Goal: Navigation & Orientation: Find specific page/section

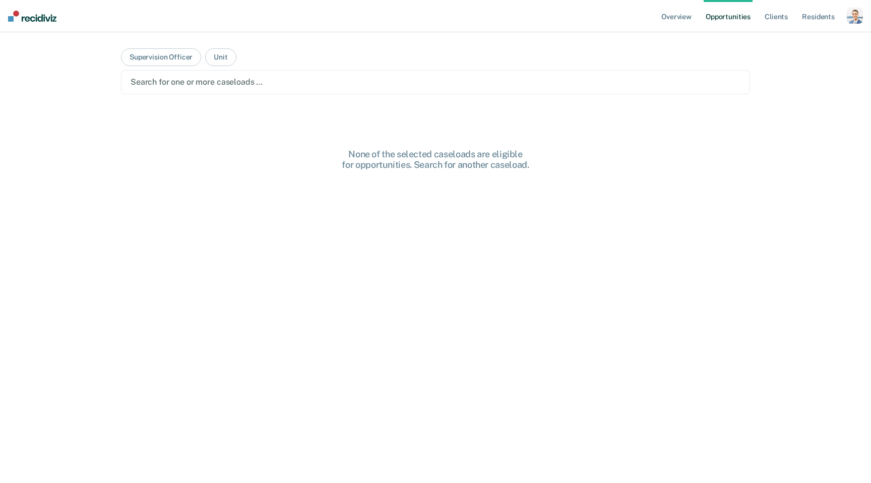
click at [854, 17] on div "button" at bounding box center [855, 16] width 16 height 16
click at [804, 63] on link "Go to Pathways" at bounding box center [814, 66] width 81 height 9
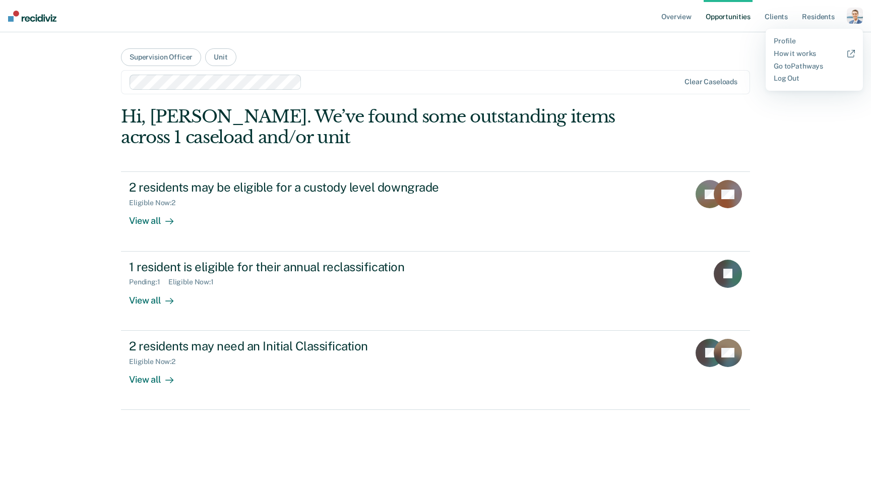
click at [851, 18] on div "button" at bounding box center [855, 16] width 16 height 16
click at [782, 40] on link "Profile" at bounding box center [814, 41] width 81 height 9
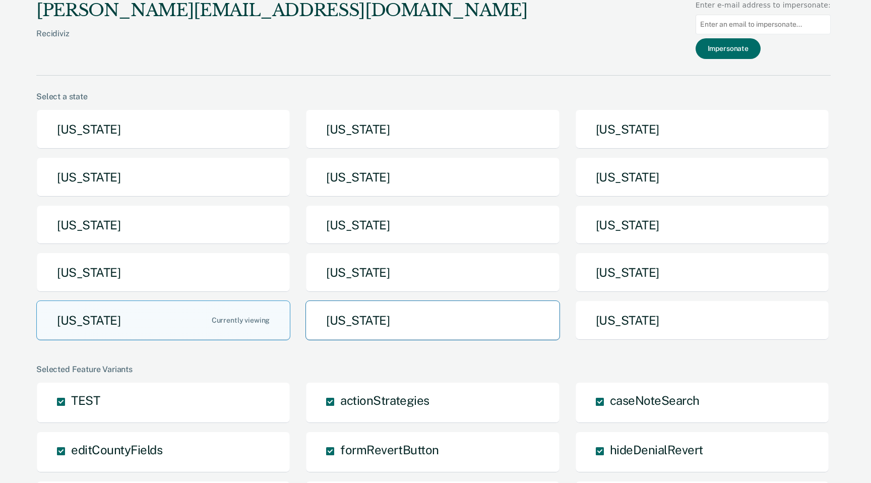
click at [407, 332] on button "Texas" at bounding box center [432, 320] width 254 height 40
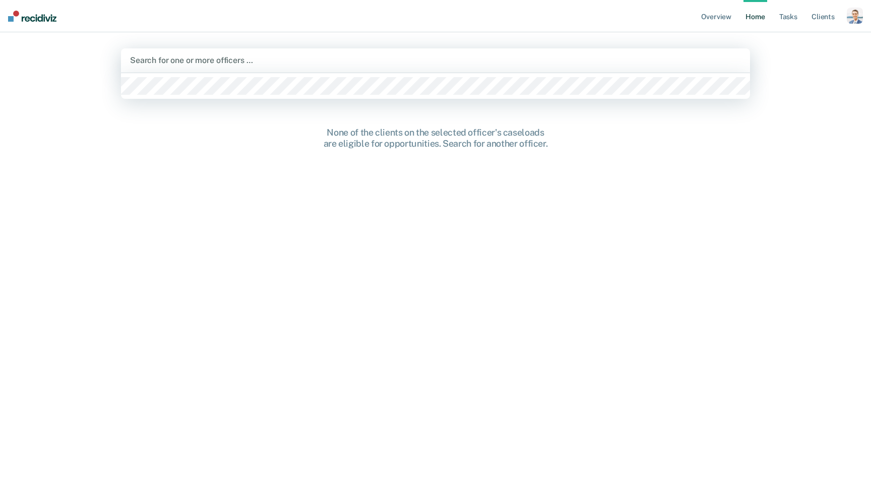
click at [463, 57] on div at bounding box center [435, 60] width 611 height 12
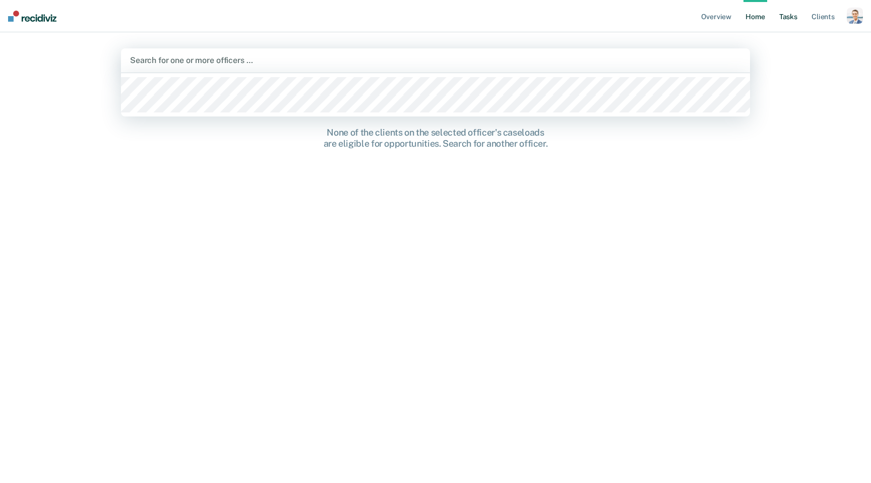
click at [789, 23] on link "Tasks" at bounding box center [788, 16] width 22 height 32
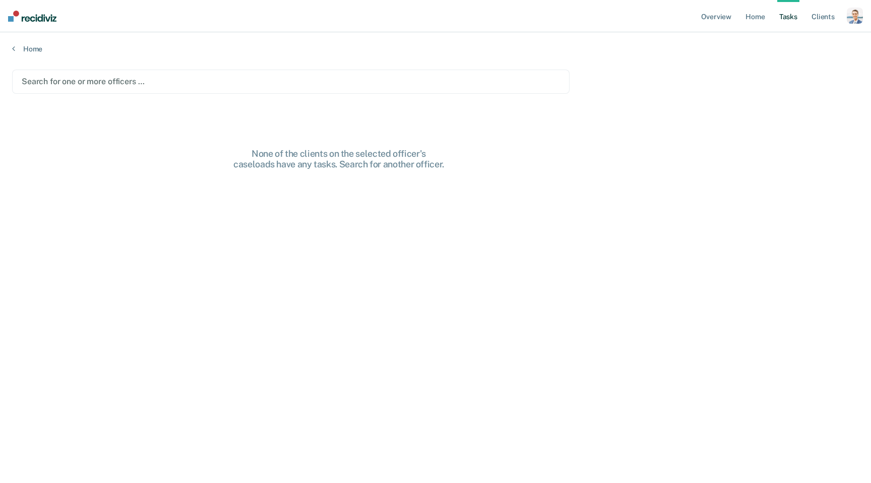
click at [441, 70] on div "Search for one or more officers …" at bounding box center [290, 82] width 557 height 24
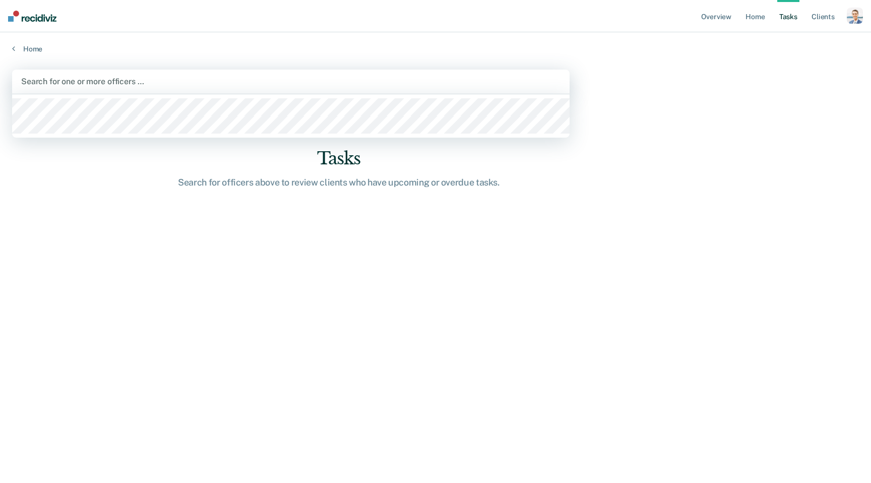
click at [88, 91] on div "Search for one or more officers …" at bounding box center [290, 82] width 557 height 24
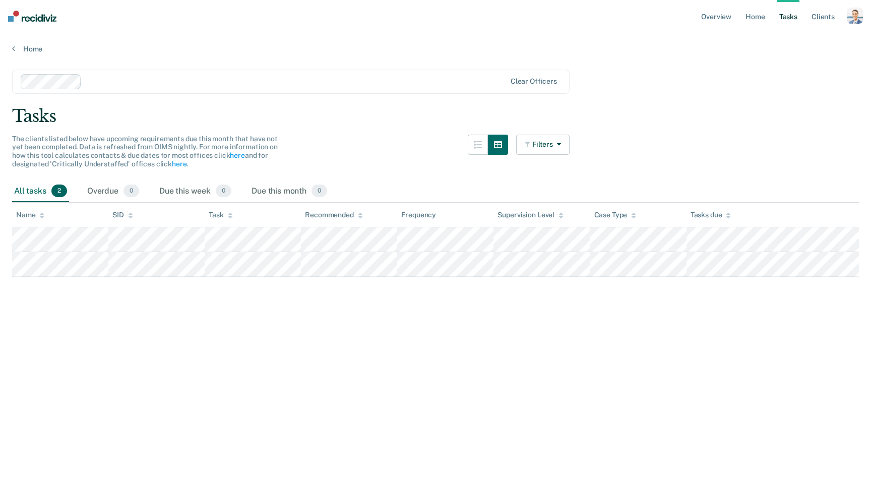
click at [402, 134] on main "Clear officers Tasks The clients listed below have upcoming requirements due th…" at bounding box center [435, 266] width 871 height 426
click at [853, 19] on div "button" at bounding box center [855, 16] width 16 height 16
click at [591, 72] on main "Clear officers Tasks The clients listed below have upcoming requirements due th…" at bounding box center [435, 266] width 871 height 426
click at [858, 13] on div "button" at bounding box center [855, 16] width 16 height 16
click at [861, 10] on div "button" at bounding box center [855, 16] width 16 height 16
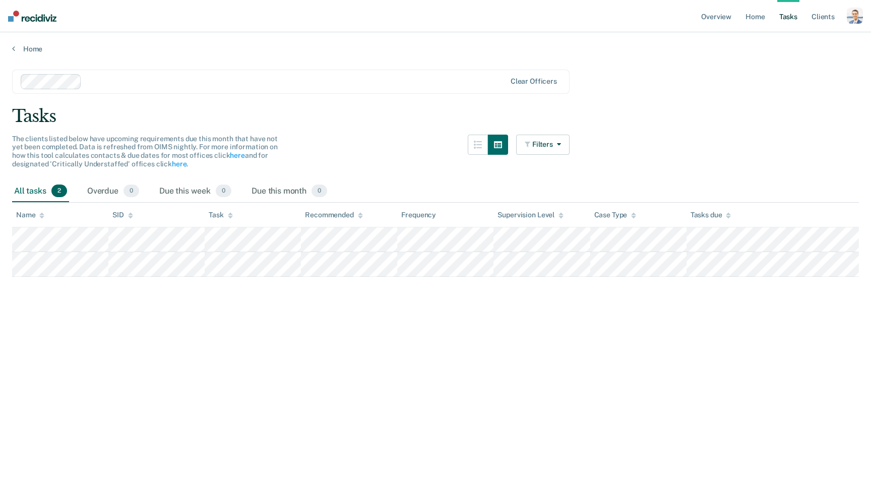
click at [859, 11] on div "button" at bounding box center [855, 16] width 16 height 16
click at [788, 41] on link "Profile" at bounding box center [814, 41] width 81 height 9
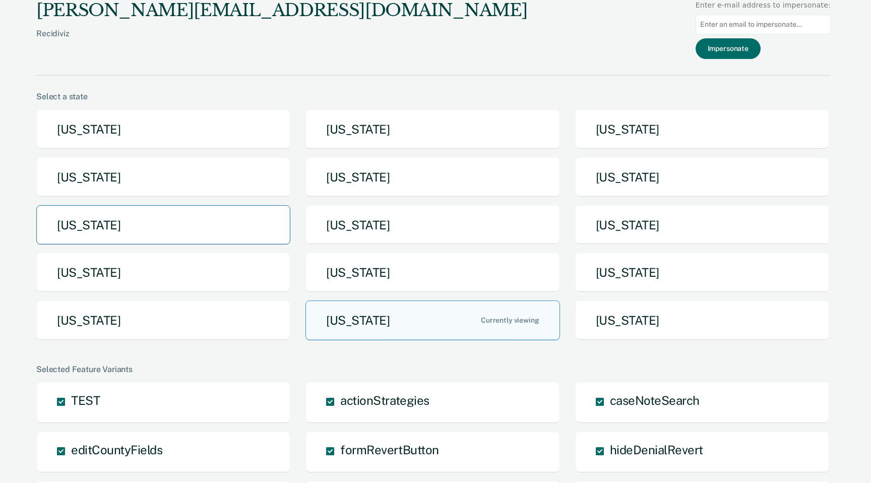
click at [214, 233] on button "Michigan" at bounding box center [163, 225] width 254 height 40
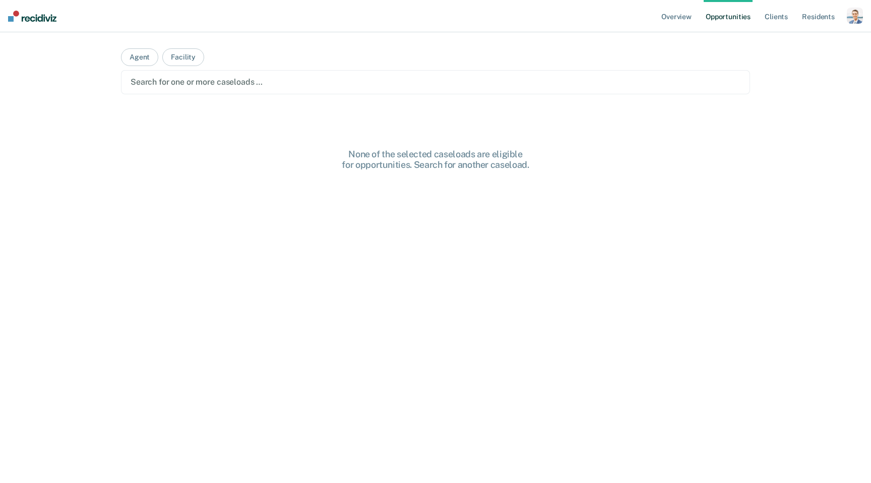
click at [855, 13] on div "button" at bounding box center [855, 16] width 16 height 16
click at [823, 8] on link "Resident s" at bounding box center [818, 16] width 37 height 32
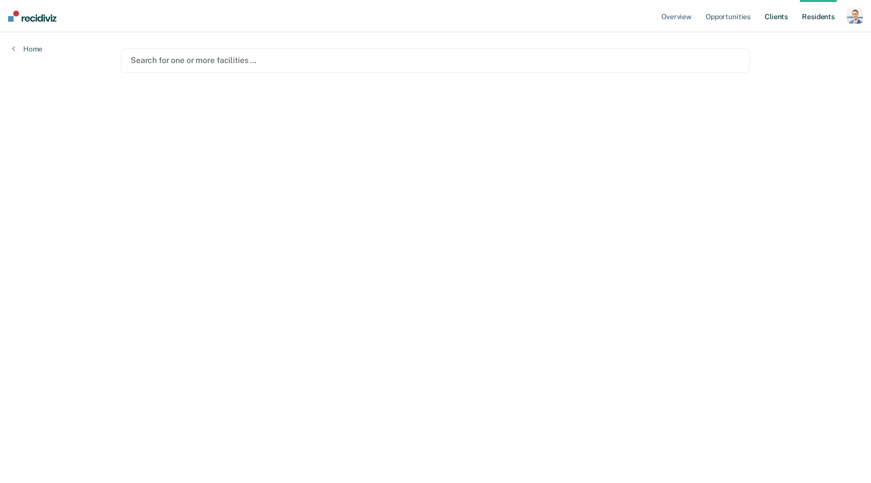
click at [766, 13] on link "Client s" at bounding box center [776, 16] width 27 height 32
click at [852, 11] on div "button" at bounding box center [855, 16] width 16 height 16
click at [790, 35] on div "Profile How it works Log Out" at bounding box center [814, 53] width 97 height 49
click at [790, 43] on link "Profile" at bounding box center [814, 41] width 81 height 9
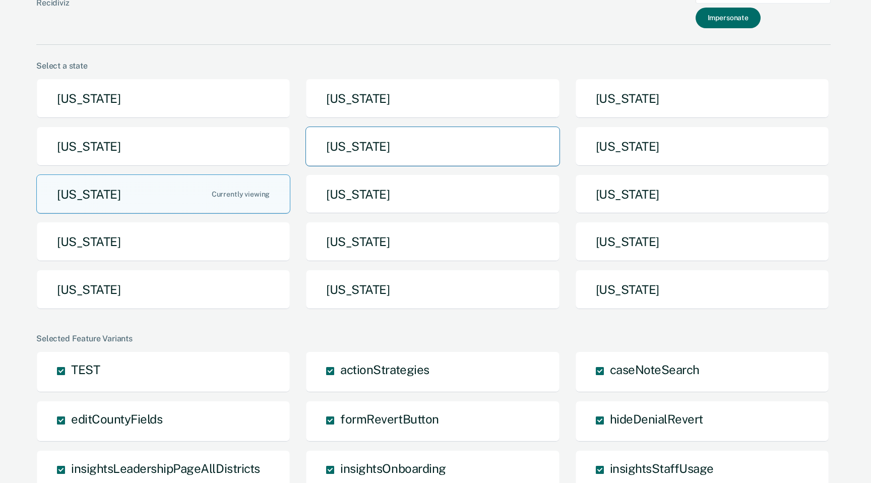
scroll to position [32, 0]
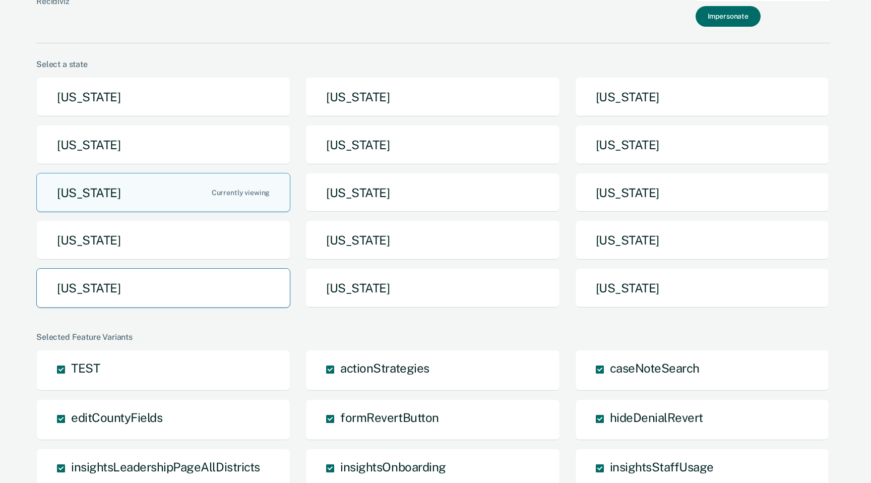
click at [229, 281] on button "Tennessee" at bounding box center [163, 288] width 254 height 40
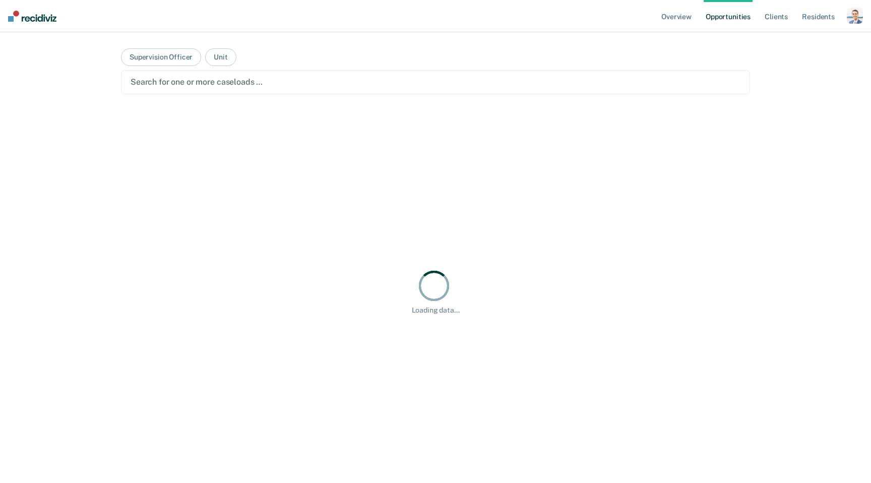
click at [857, 22] on div "button" at bounding box center [855, 16] width 16 height 16
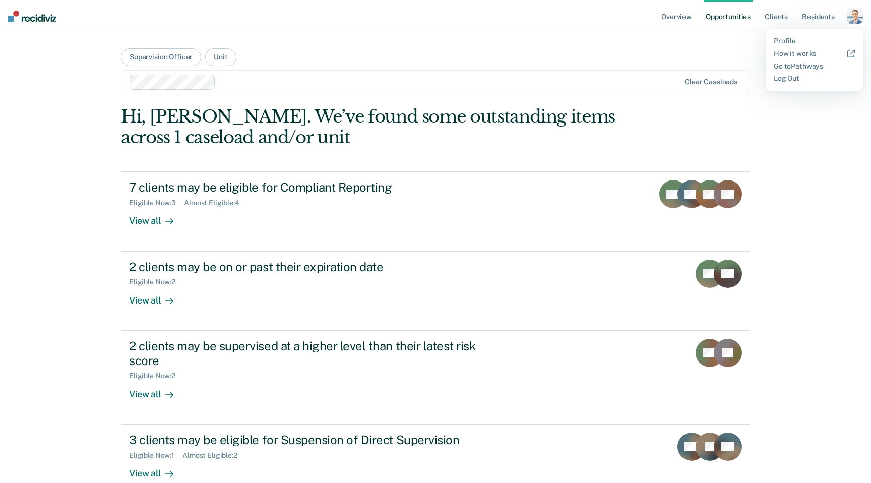
click at [731, 65] on main "Supervision Officer Unit Clear caseloads Hi, Colin. We’ve found some outstandin…" at bounding box center [435, 315] width 653 height 567
click at [671, 18] on link "Overview" at bounding box center [676, 16] width 34 height 32
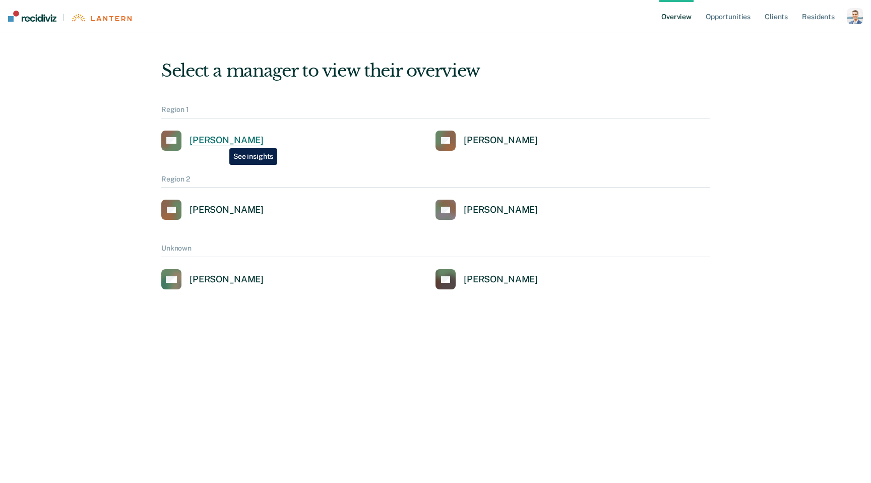
click at [222, 141] on div "Alejandro D Gonzalez" at bounding box center [227, 141] width 74 height 12
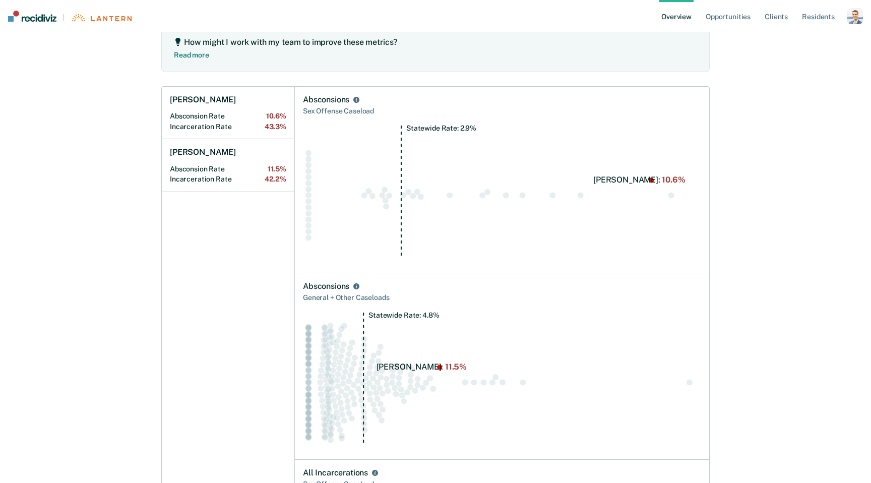
scroll to position [161, 0]
click at [651, 178] on circle "Swarm plot of all absconsion rates in the state for SEX_OFFENSE caseloads, high…" at bounding box center [651, 178] width 5 height 5
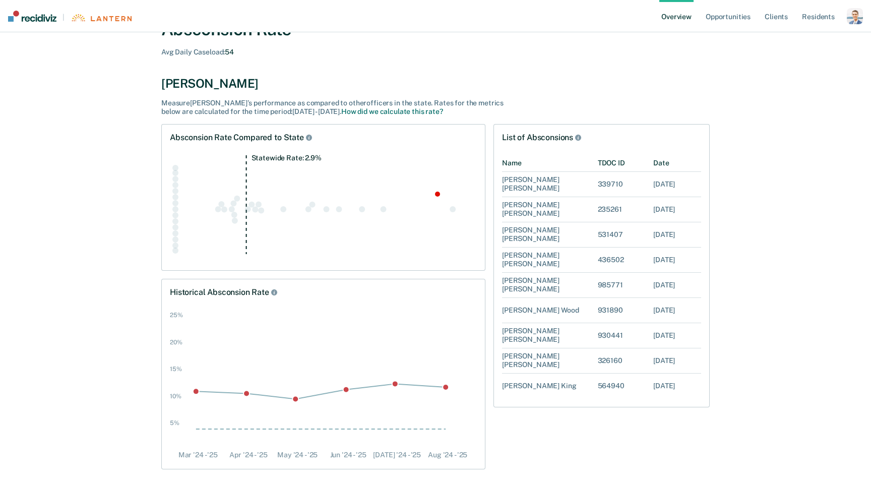
scroll to position [56, 0]
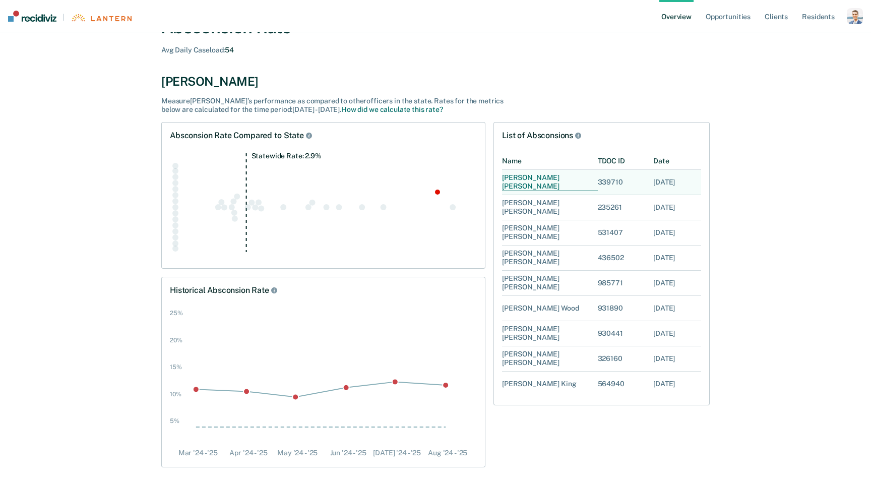
click at [520, 185] on div "Terry Clark" at bounding box center [550, 182] width 96 height 18
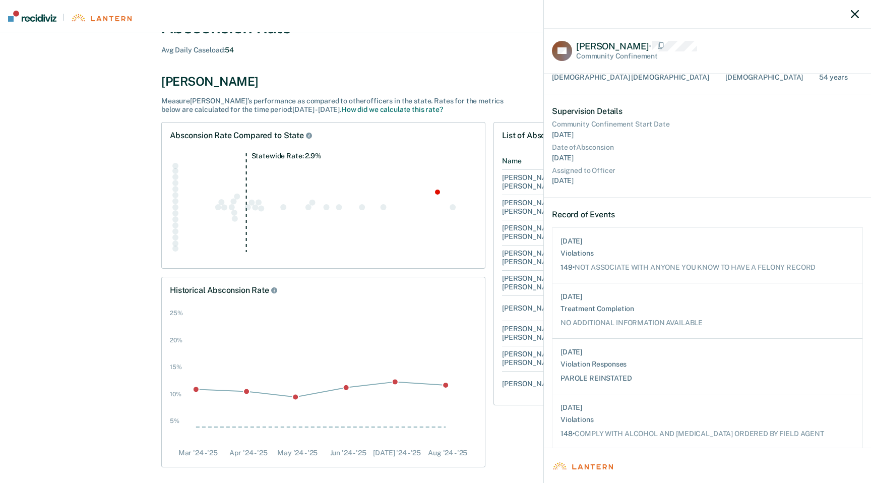
scroll to position [50, 0]
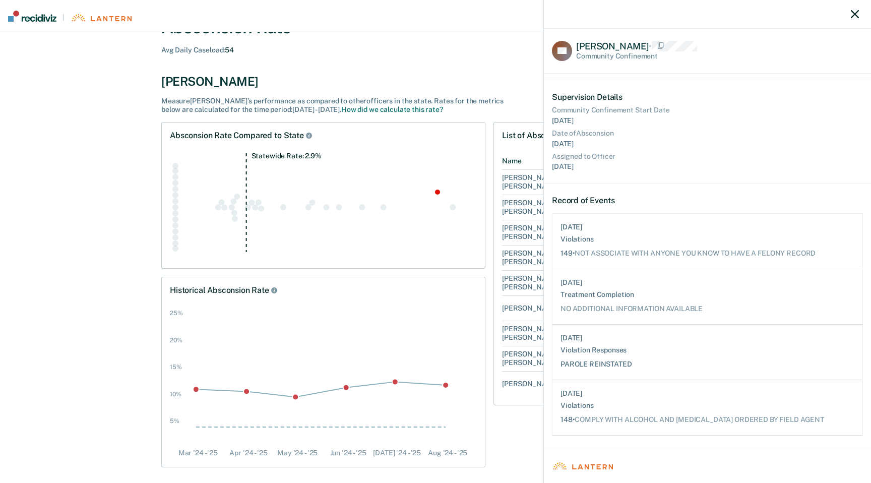
click at [855, 16] on icon "button" at bounding box center [855, 14] width 8 height 8
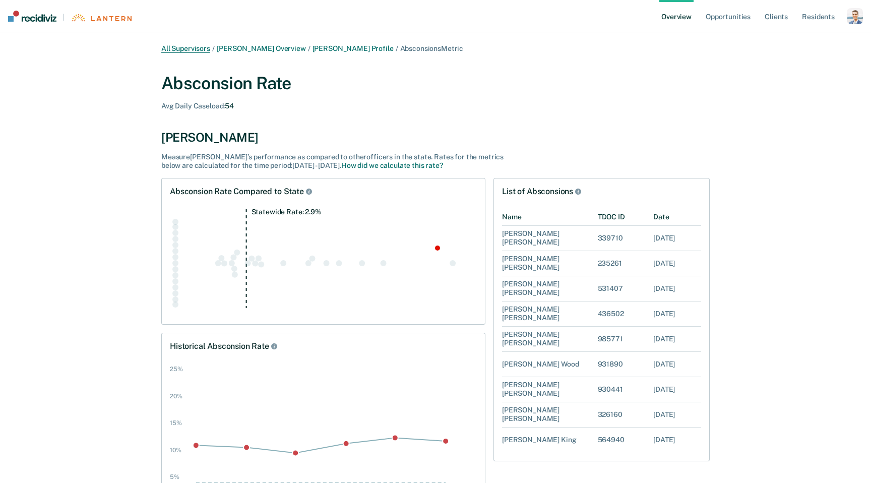
click at [194, 51] on link "All Supervisors" at bounding box center [185, 48] width 49 height 9
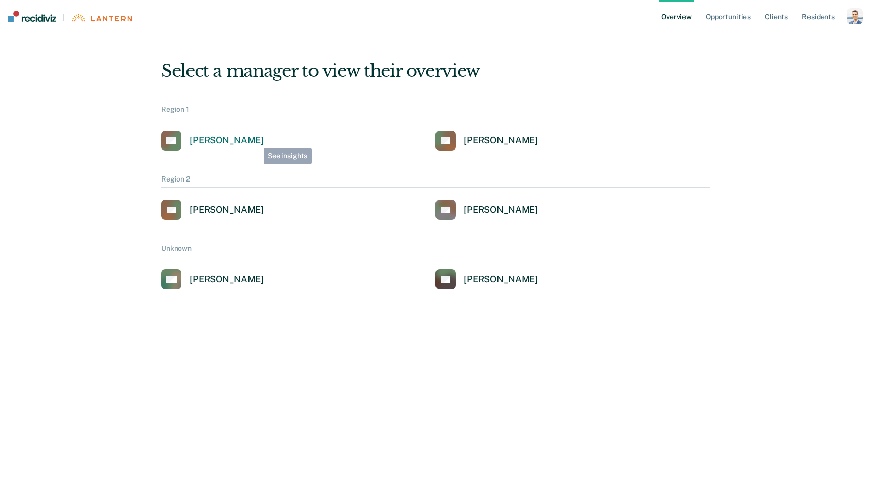
click at [251, 142] on div "Alejandro D Gonzalez" at bounding box center [227, 141] width 74 height 12
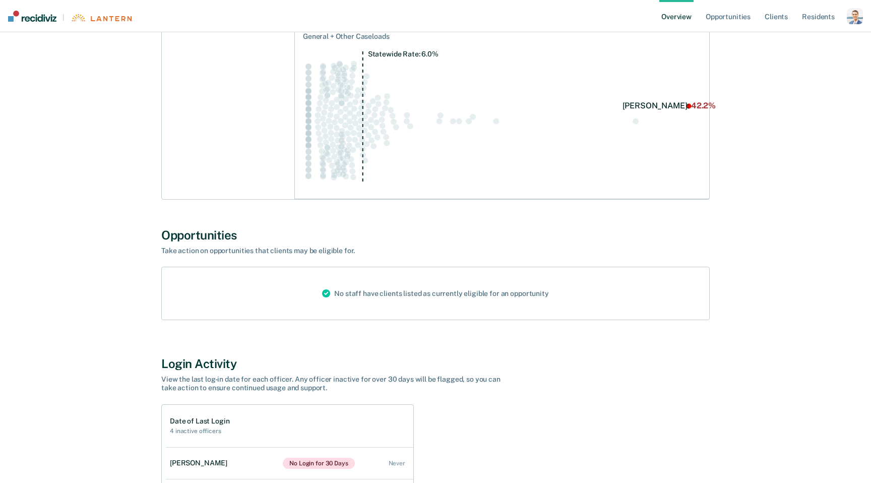
scroll to position [736, 0]
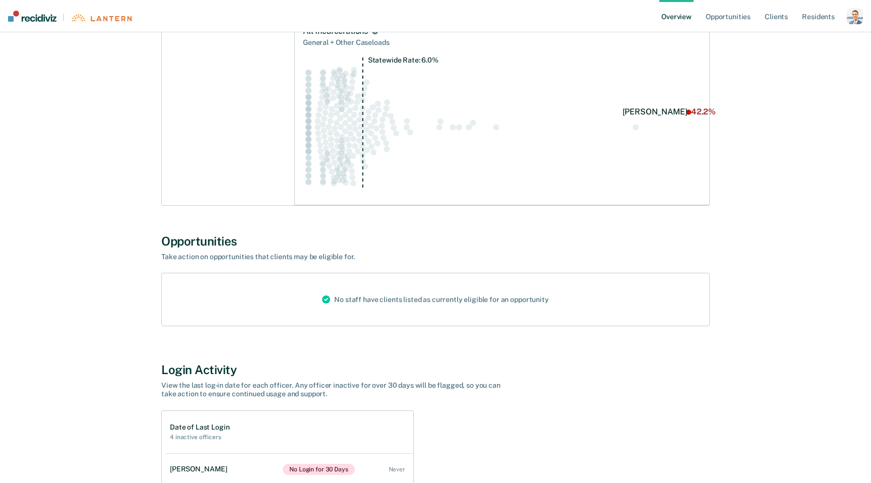
click at [863, 19] on nav "| Overview Opportunities Client s Resident s Profile How it works Go to Pathway…" at bounding box center [435, 16] width 871 height 32
click at [858, 19] on div "button" at bounding box center [855, 16] width 16 height 16
click at [782, 41] on link "Profile" at bounding box center [814, 40] width 81 height 9
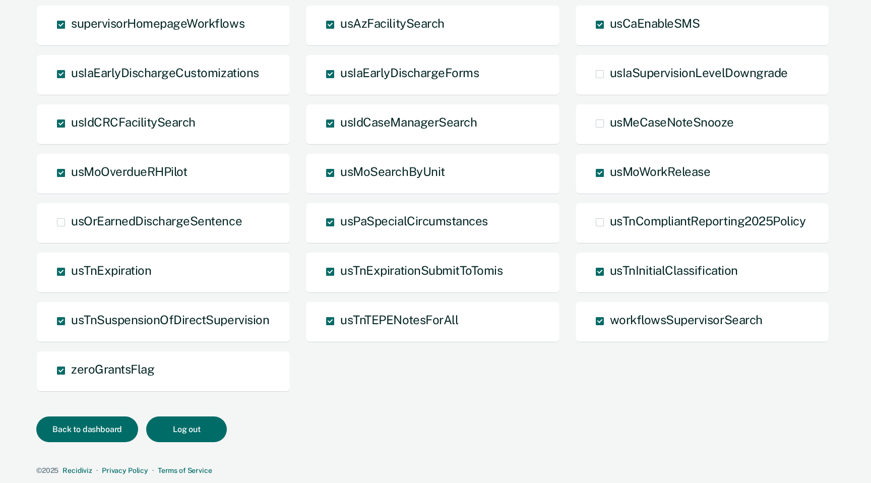
click at [782, 41] on div "usCaEnableSMS" at bounding box center [702, 25] width 254 height 41
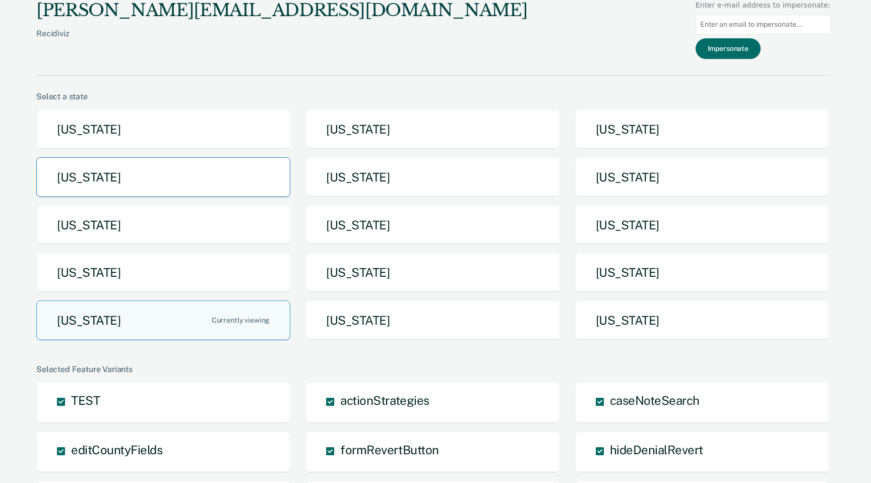
click at [188, 178] on button "Idaho" at bounding box center [163, 177] width 254 height 40
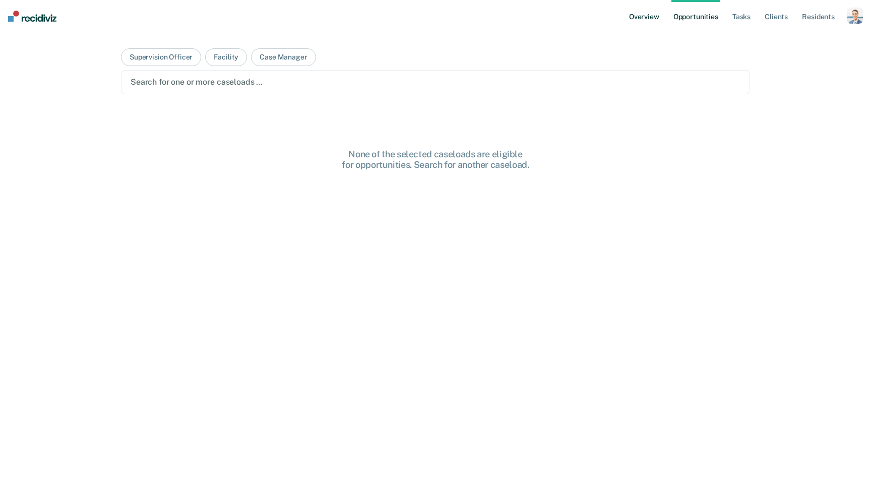
click at [641, 15] on link "Overview" at bounding box center [644, 16] width 34 height 32
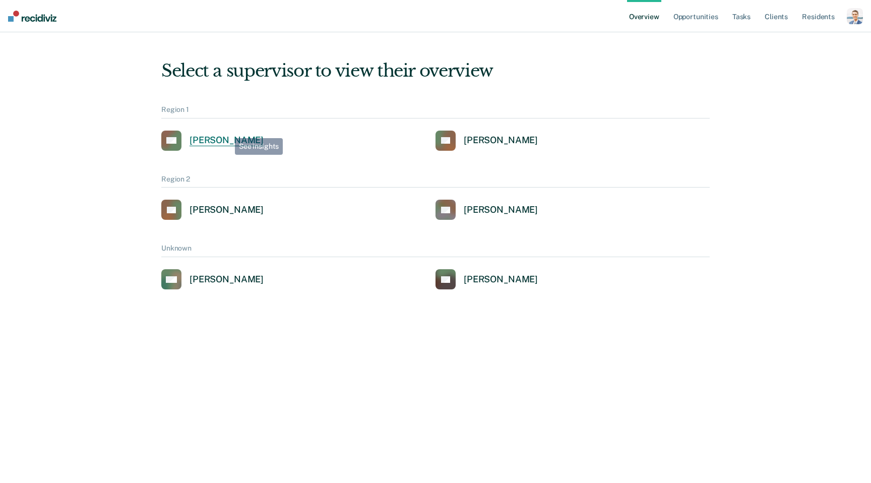
click at [224, 130] on div "Region 1 AG Alejandro D Gonzalez RS Rosa Smith" at bounding box center [435, 127] width 548 height 45
click at [225, 143] on div "Alejandro D Gonzalez" at bounding box center [227, 141] width 74 height 12
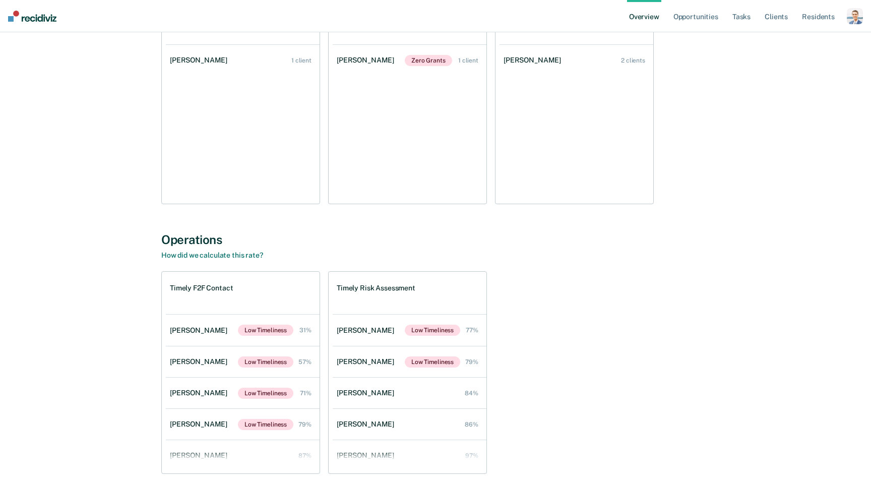
scroll to position [1381, 0]
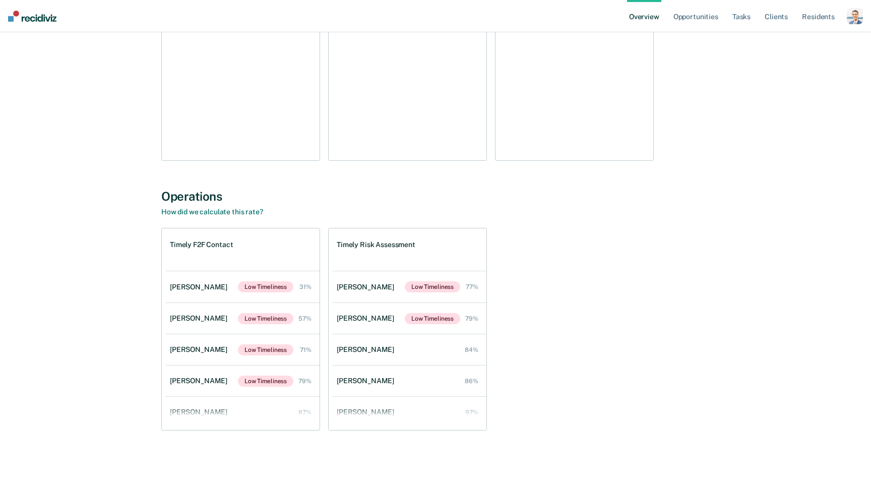
click at [572, 250] on div "Timely F2F Contact Jason Nelson Low Timeliness 31% Jack Hernandez Low Timelines…" at bounding box center [435, 329] width 548 height 203
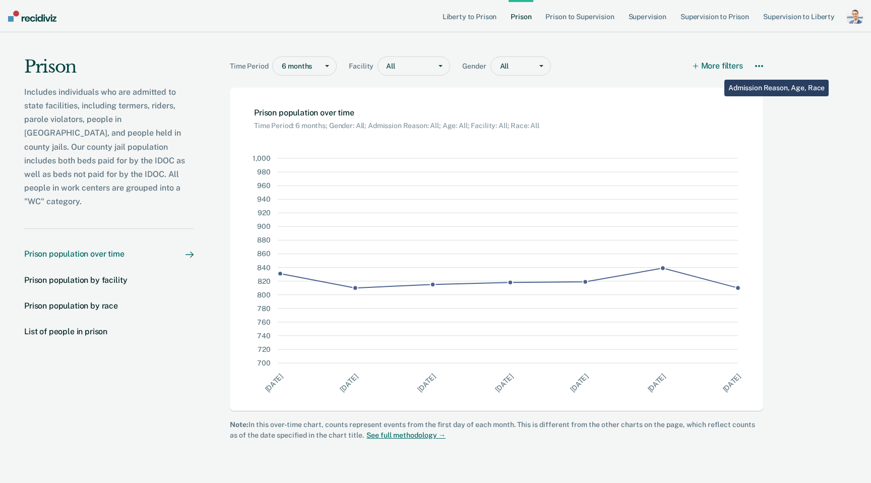
click at [717, 71] on button "More filters" at bounding box center [718, 65] width 49 height 19
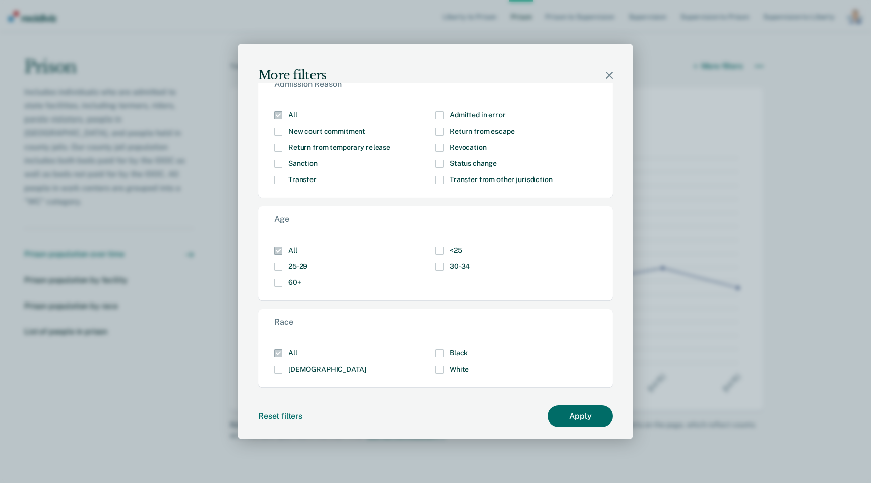
scroll to position [39, 0]
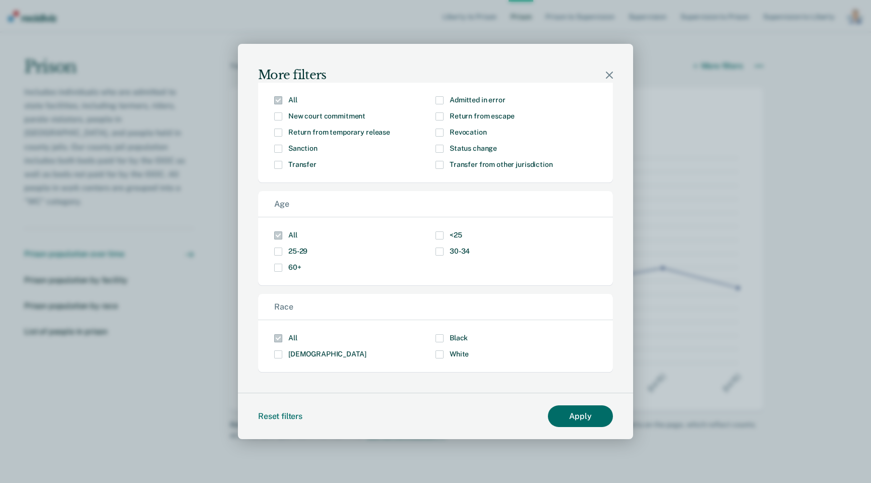
click at [609, 70] on div "More filters" at bounding box center [435, 63] width 395 height 39
click at [609, 78] on icon "Modal" at bounding box center [609, 75] width 7 height 7
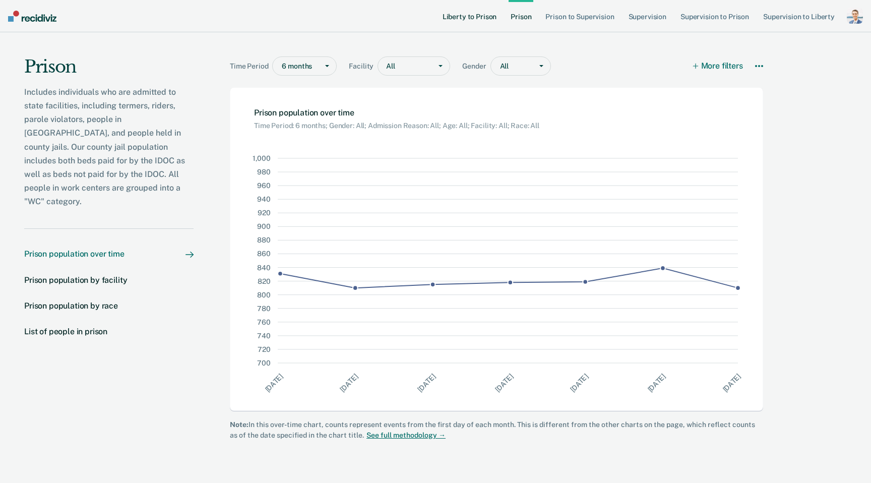
click at [458, 18] on link "Liberty to Prison" at bounding box center [470, 16] width 58 height 32
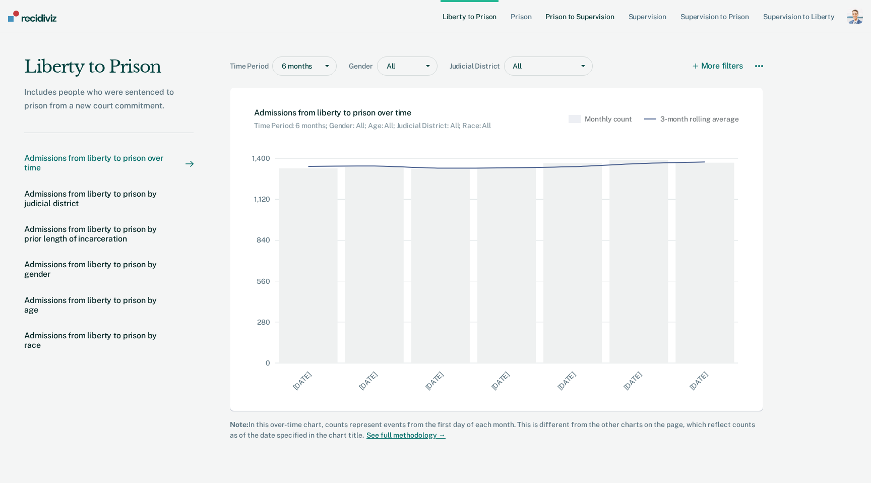
click at [593, 15] on link "Prison to Supervision" at bounding box center [579, 16] width 73 height 32
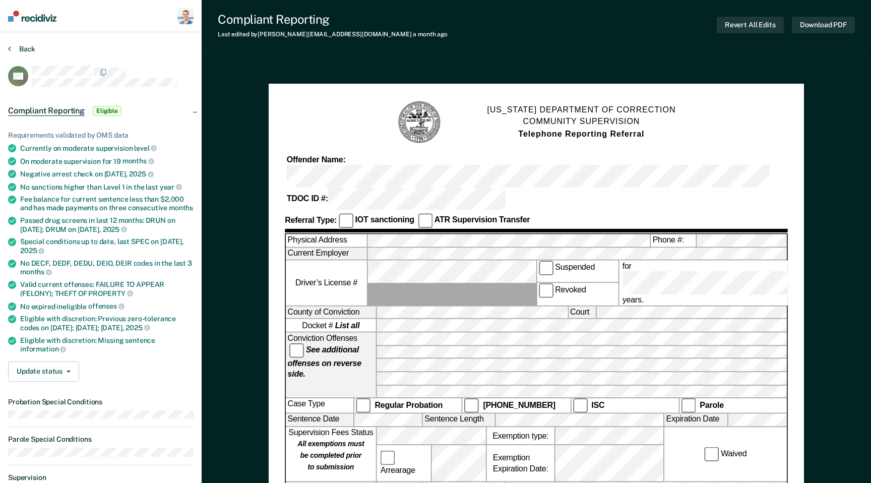
click at [19, 49] on button "Back" at bounding box center [21, 48] width 27 height 9
click at [20, 47] on button "Back" at bounding box center [21, 48] width 27 height 9
click at [12, 48] on button "Back" at bounding box center [21, 48] width 27 height 9
click at [33, 14] on img at bounding box center [32, 16] width 48 height 11
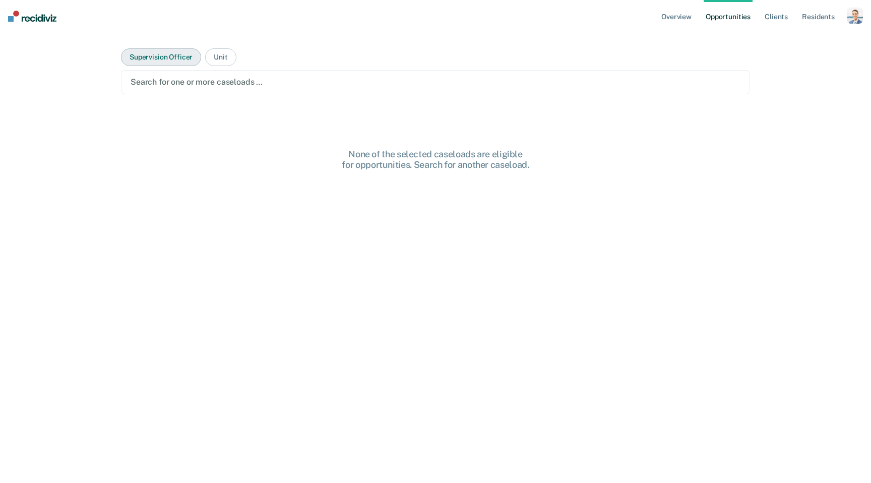
click at [179, 57] on button "Supervision Officer" at bounding box center [161, 57] width 80 height 18
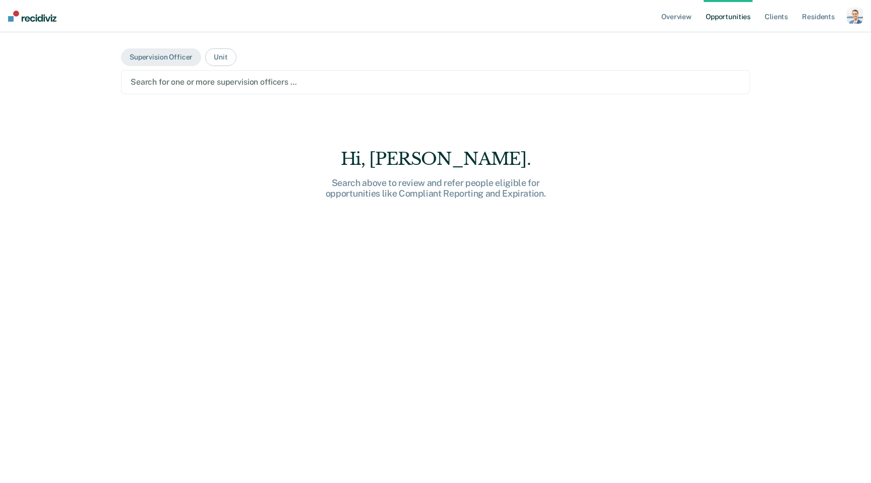
click at [246, 75] on div "Search for one or more supervision officers …" at bounding box center [436, 82] width 612 height 14
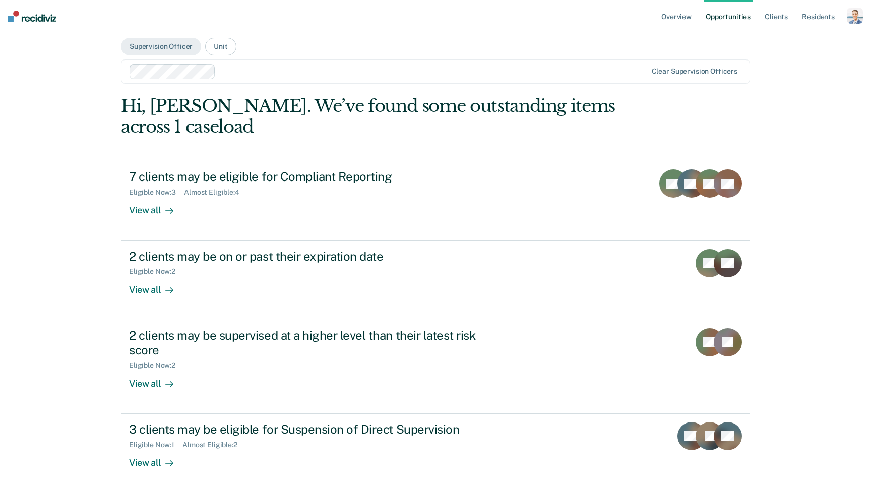
scroll to position [12, 0]
click at [133, 132] on main "Supervision Officer Unit option Officer [PERSON_NAME], selected. Clear supervis…" at bounding box center [435, 304] width 653 height 567
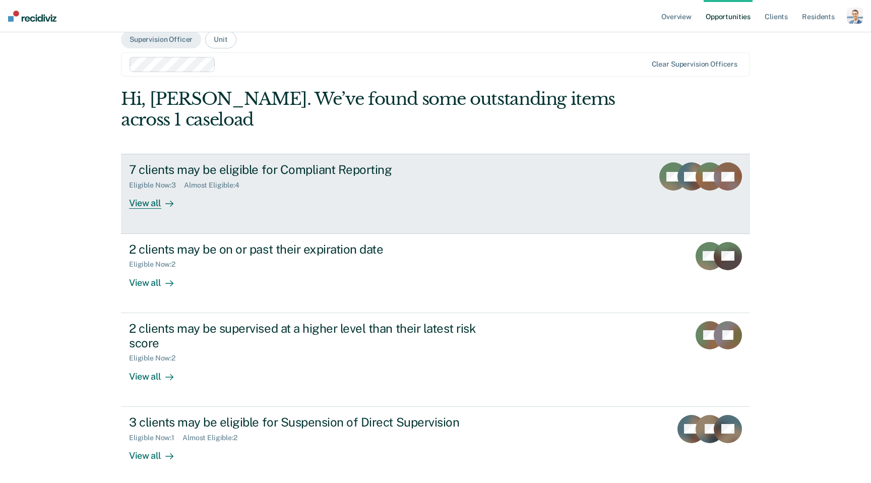
scroll to position [17, 0]
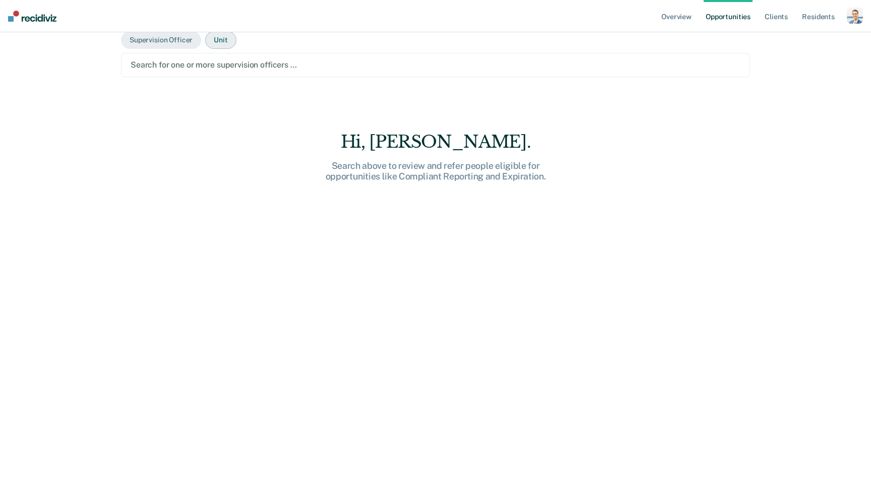
click at [220, 41] on button "Unit" at bounding box center [220, 40] width 31 height 18
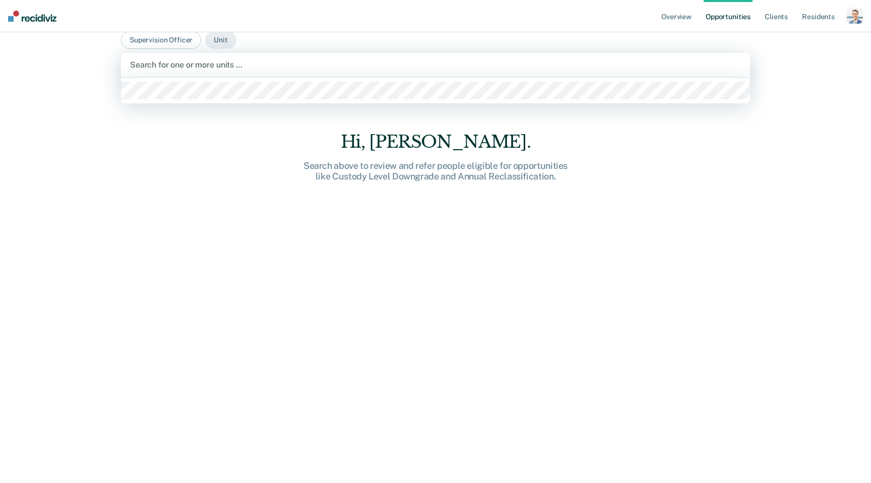
click at [210, 74] on div "Search for one or more units …" at bounding box center [435, 65] width 629 height 24
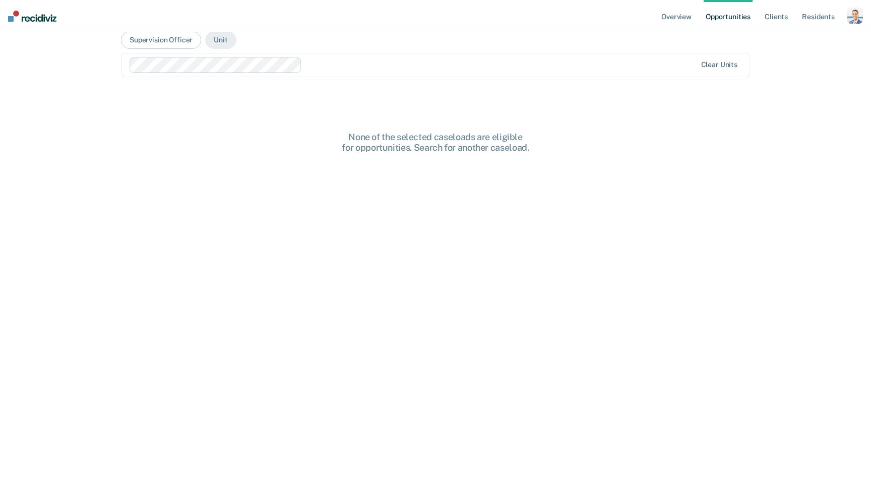
scroll to position [0, 0]
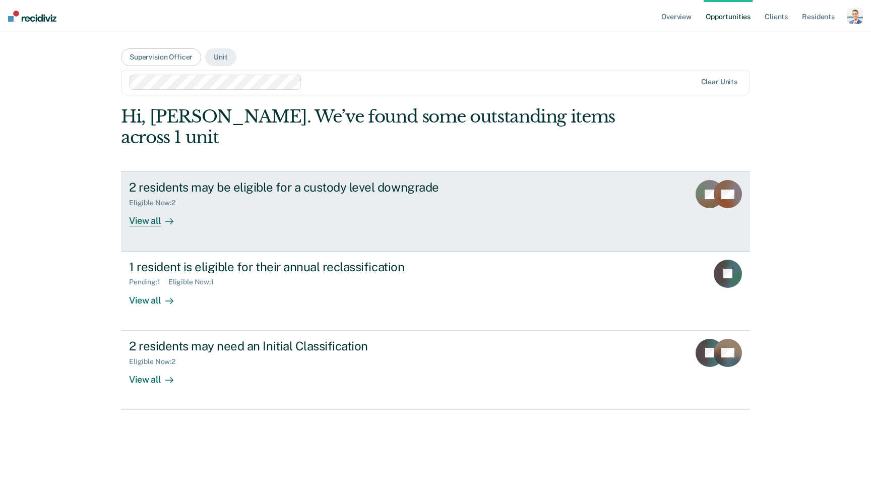
click at [153, 207] on div "View all" at bounding box center [157, 217] width 56 height 20
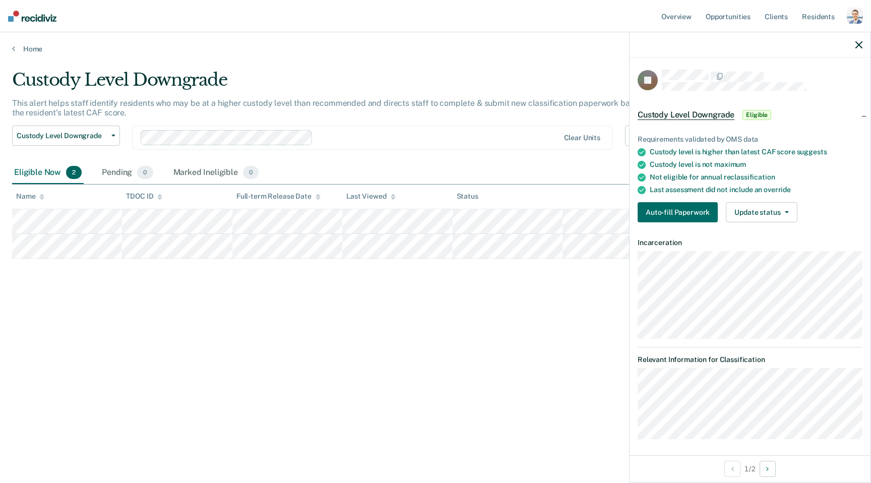
click at [700, 151] on div "Custody level is higher than latest CAF score suggests" at bounding box center [756, 152] width 213 height 9
click at [773, 148] on div "Custody level is higher than latest CAF score suggests" at bounding box center [756, 152] width 213 height 9
drag, startPoint x: 774, startPoint y: 147, endPoint x: 761, endPoint y: 147, distance: 12.6
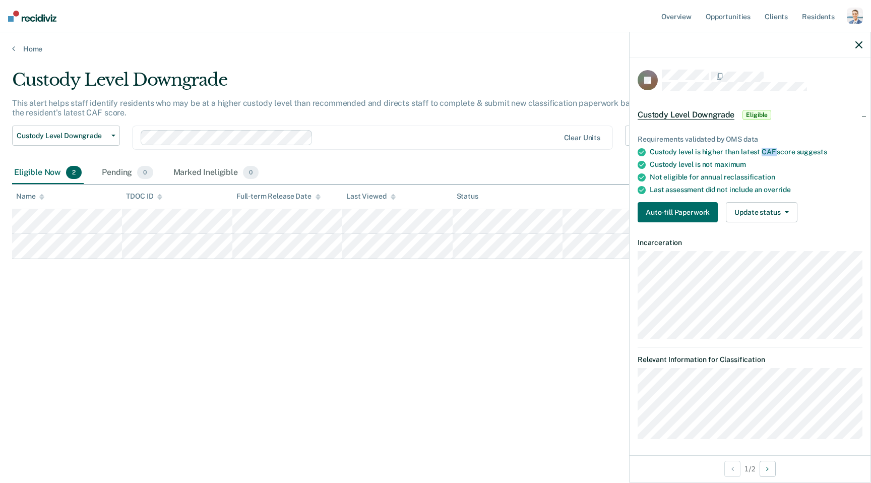
click at [761, 148] on div "Custody level is higher than latest CAF score suggests" at bounding box center [756, 152] width 213 height 9
click at [671, 205] on button "Auto-fill Paperwork" at bounding box center [678, 212] width 80 height 20
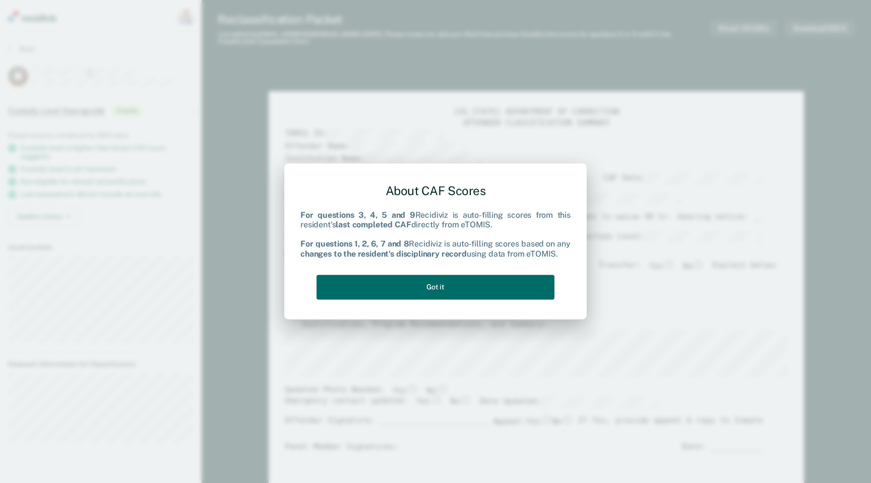
type textarea "x"
click at [433, 289] on button "Got it" at bounding box center [436, 287] width 238 height 25
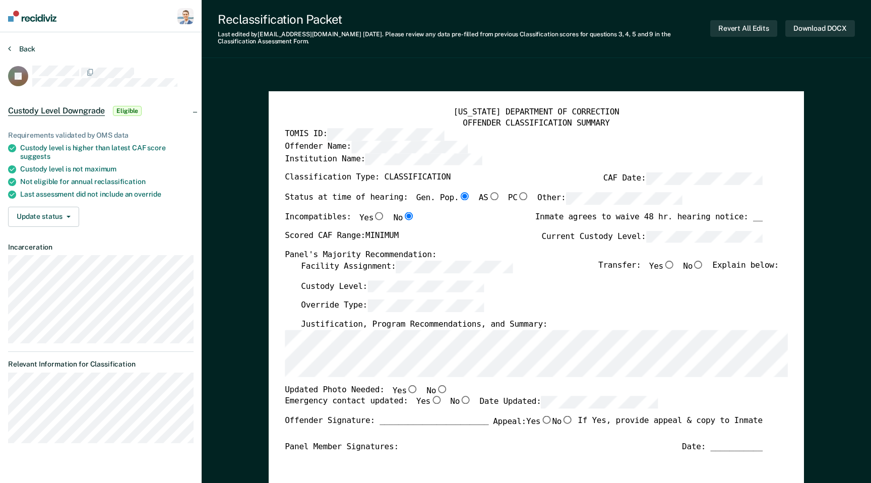
click at [15, 49] on button "Back" at bounding box center [21, 48] width 27 height 9
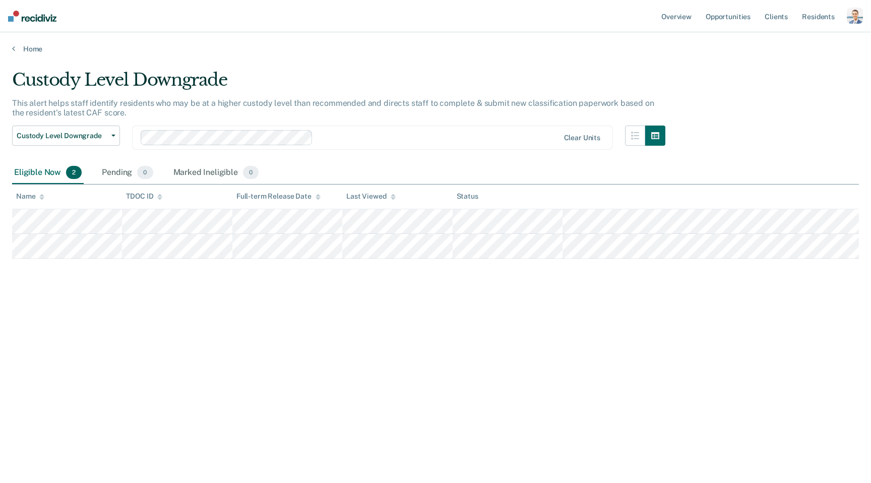
click at [16, 54] on main "Custody Level Downgrade This alert helps staff identify residents who may be at…" at bounding box center [435, 266] width 871 height 426
click at [27, 52] on link "Home" at bounding box center [435, 48] width 847 height 9
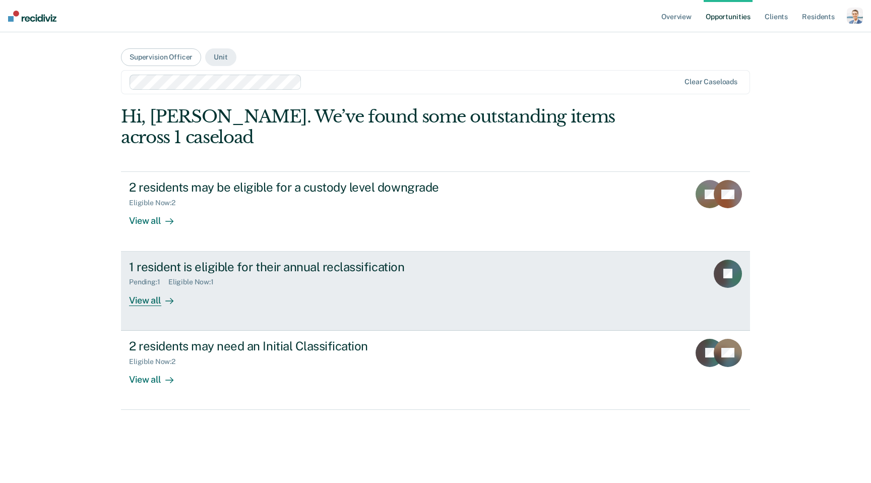
click at [273, 264] on div "1 resident is eligible for their annual reclassification" at bounding box center [306, 267] width 354 height 15
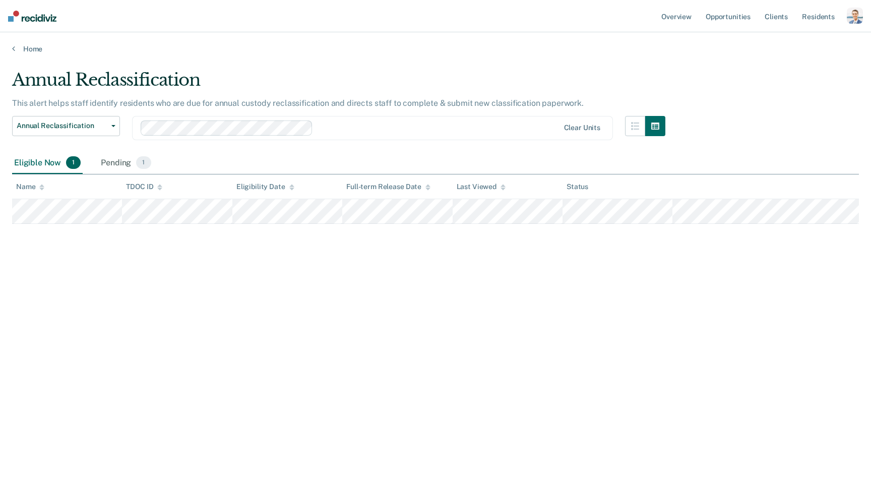
click at [850, 16] on div "button" at bounding box center [855, 16] width 16 height 16
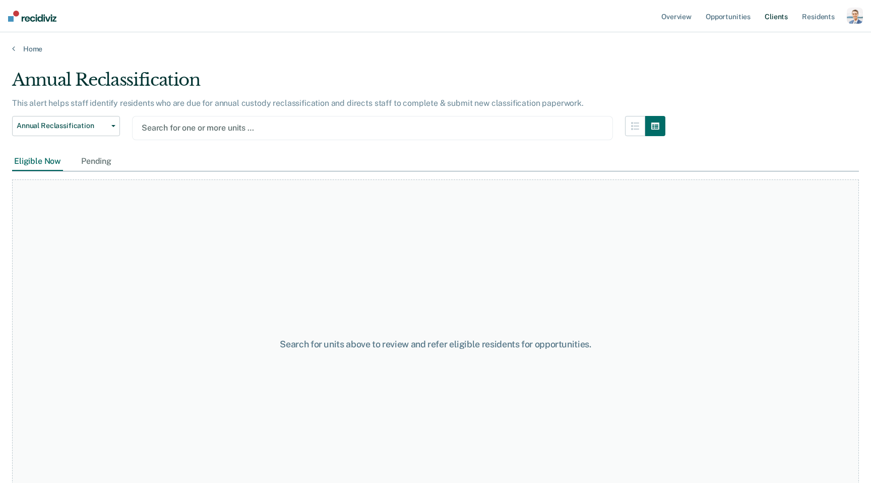
click at [772, 17] on link "Client s" at bounding box center [776, 16] width 27 height 32
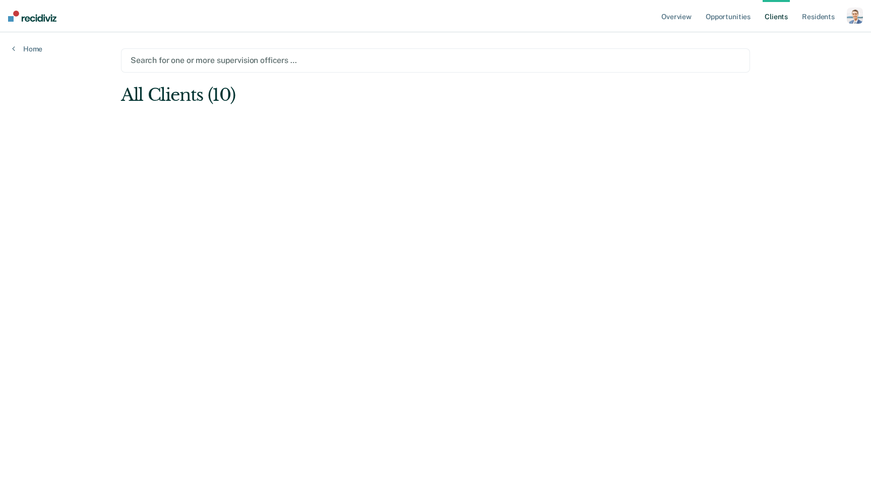
click at [484, 66] on div "Search for one or more supervision officers …" at bounding box center [436, 60] width 612 height 14
click at [407, 163] on main "option [GEOGRAPHIC_DATA]/UNIT A, selected. Clear supervision officers" at bounding box center [435, 245] width 653 height 426
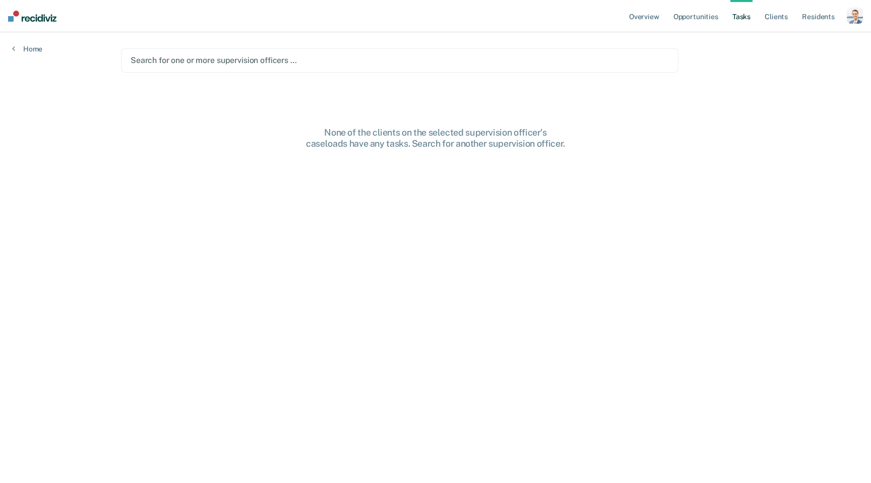
click at [854, 14] on div "button" at bounding box center [855, 16] width 16 height 16
click at [796, 53] on link "Go to System-Level Trends" at bounding box center [812, 53] width 86 height 9
